Goal: Register for event/course

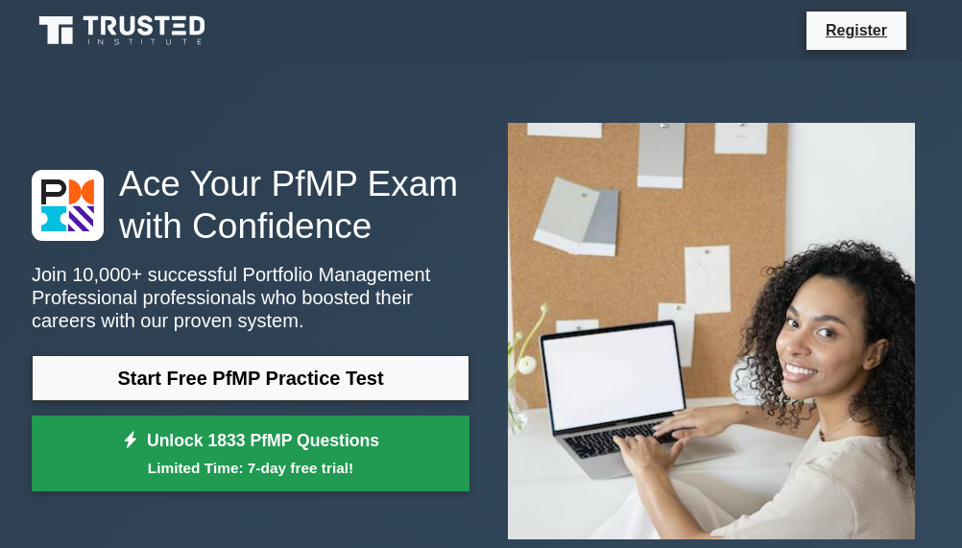
click at [299, 434] on link "Unlock 1833 PfMP Questions Limited Time: 7-day free trial!" at bounding box center [251, 454] width 438 height 77
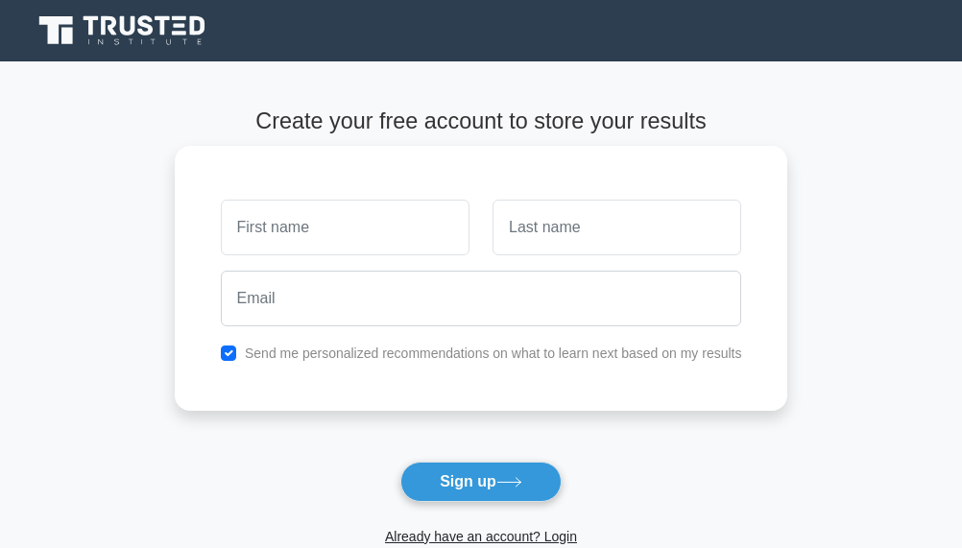
click at [309, 227] on input "text" at bounding box center [345, 228] width 249 height 56
type input "aweglory"
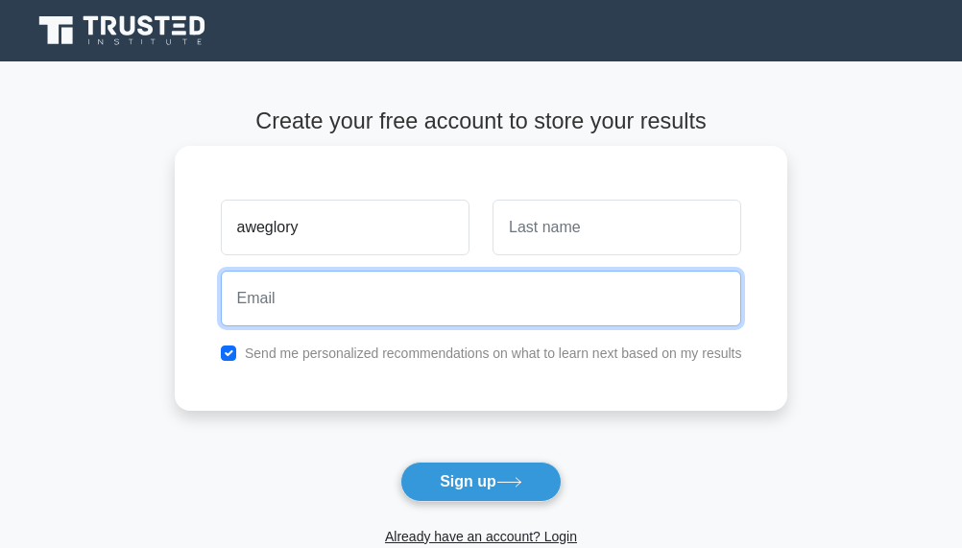
click at [287, 291] on input "email" at bounding box center [481, 299] width 521 height 56
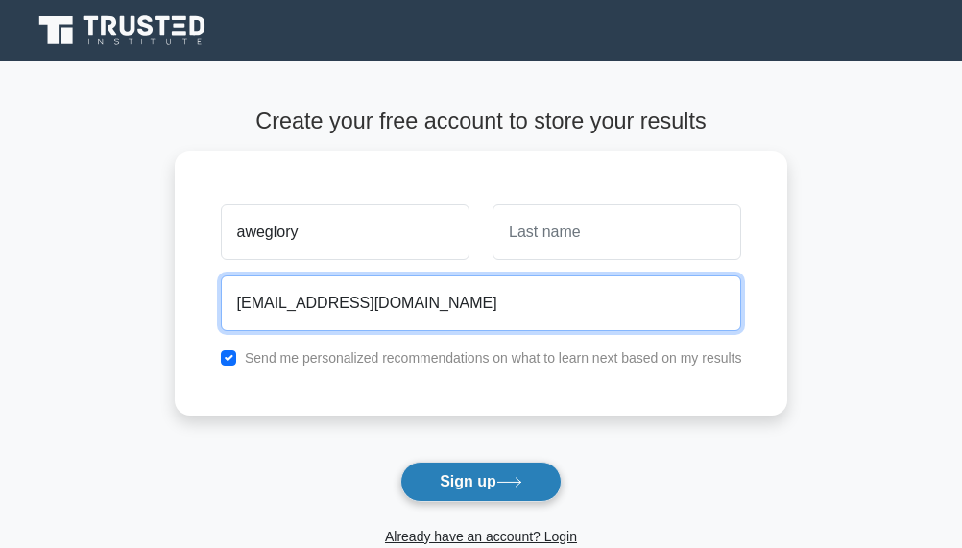
type input "[EMAIL_ADDRESS][DOMAIN_NAME]"
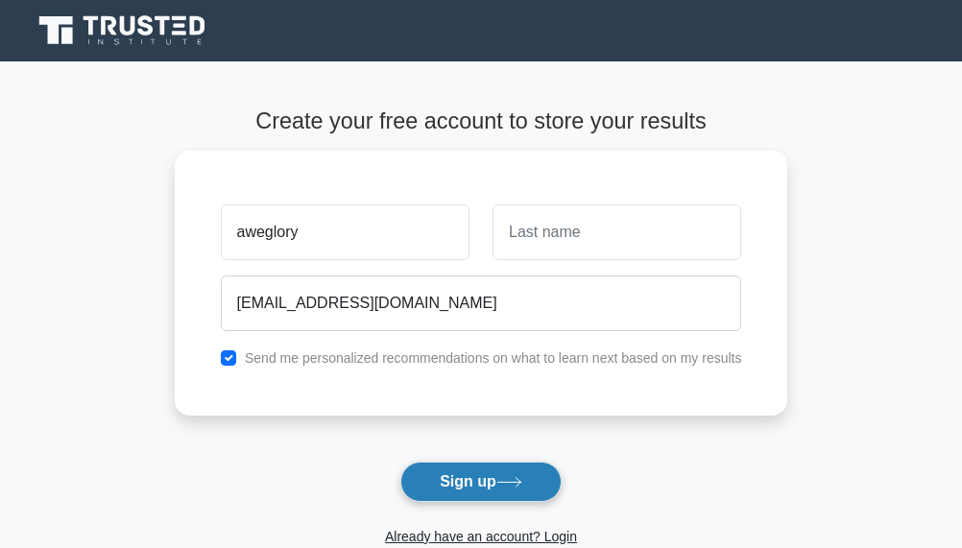
click at [505, 490] on button "Sign up" at bounding box center [480, 482] width 161 height 40
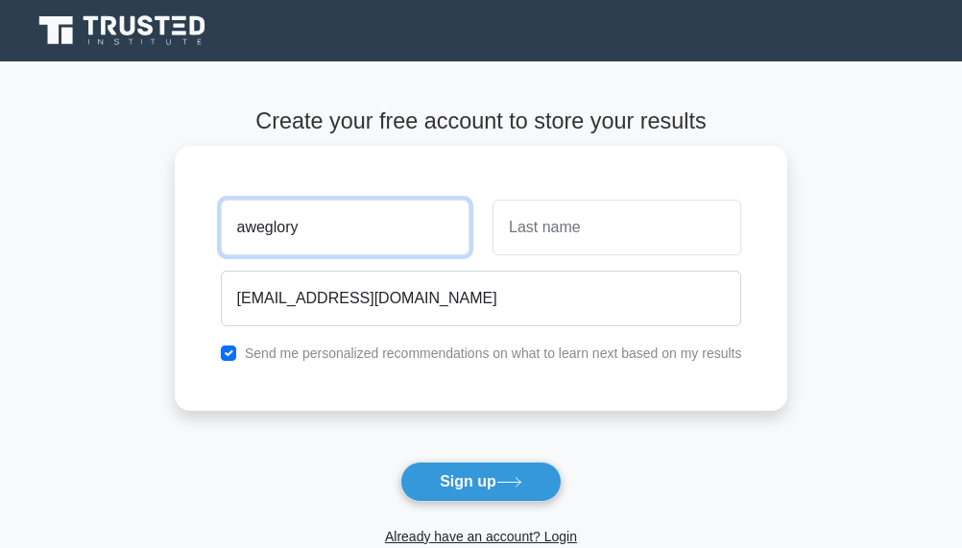
click at [318, 228] on input "aweglory" at bounding box center [345, 228] width 249 height 56
type input "awe"
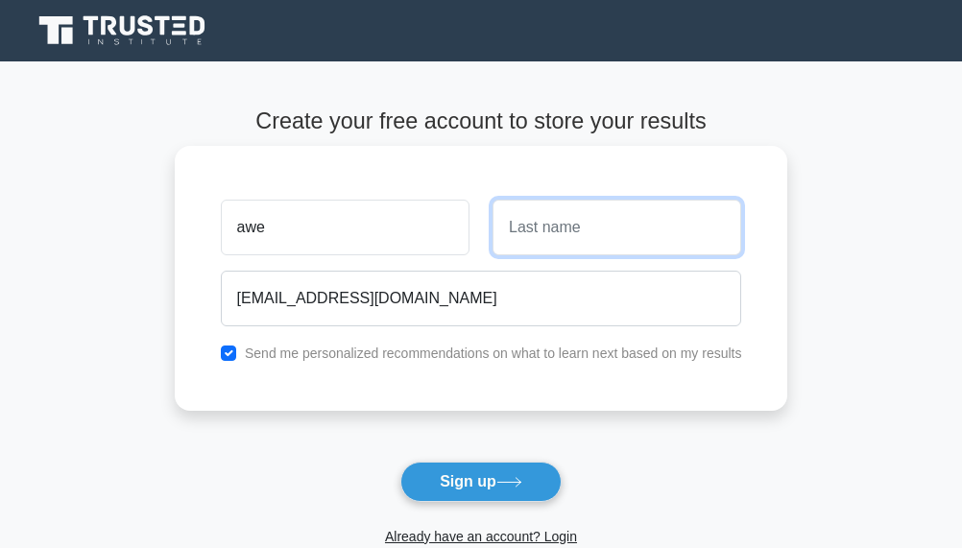
click at [562, 230] on input "text" at bounding box center [617, 228] width 249 height 56
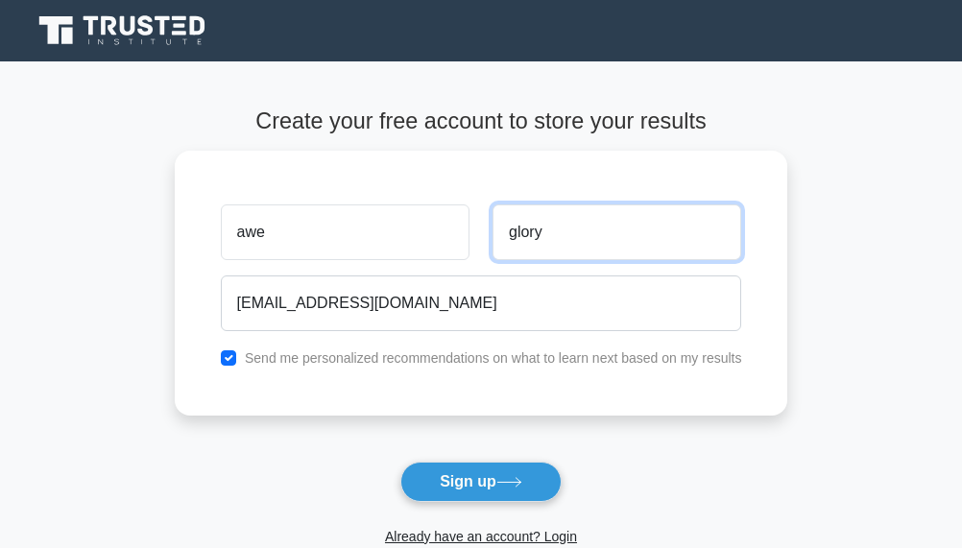
type input "glory"
click at [515, 458] on form "Create your free account to store your results awe glory [EMAIL_ADDRESS][DOMAIN…" at bounding box center [481, 347] width 613 height 478
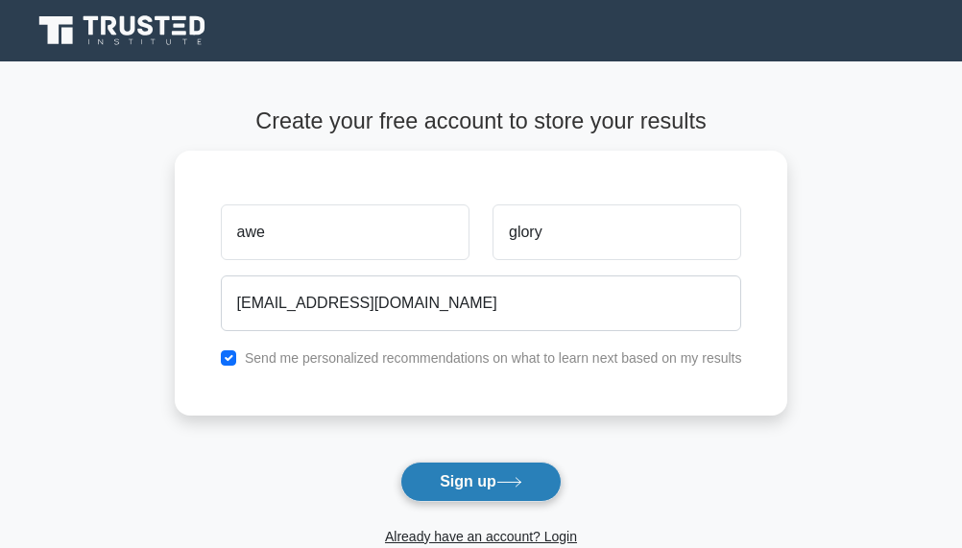
click at [515, 470] on button "Sign up" at bounding box center [480, 482] width 161 height 40
